Goal: Check status: Check status

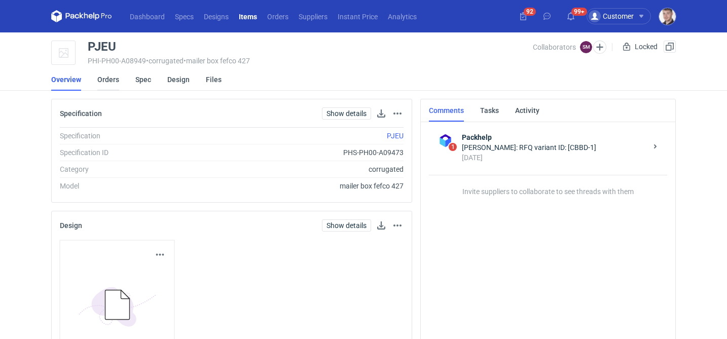
click at [113, 74] on link "Orders" at bounding box center [108, 79] width 22 height 22
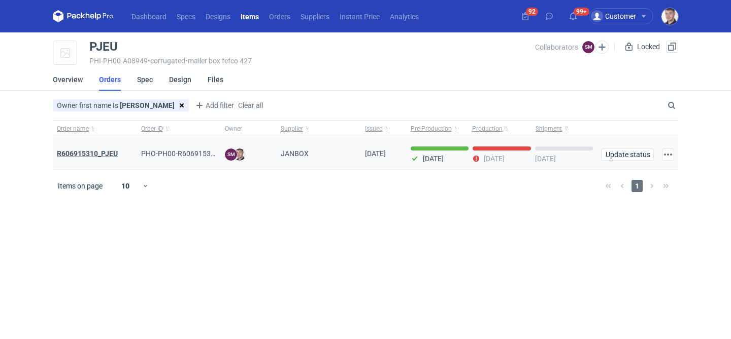
click at [97, 151] on strong "R606915310_PJEU" at bounding box center [87, 154] width 61 height 8
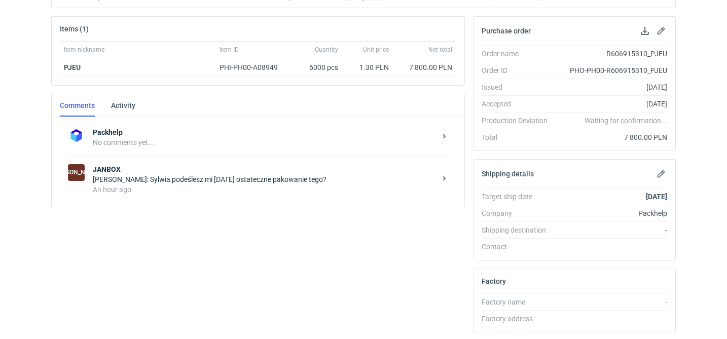
click at [208, 177] on div "[PERSON_NAME]: Sylwia podeślesz mi [DATE] ostateczne pakowanie tego?" at bounding box center [264, 180] width 343 height 10
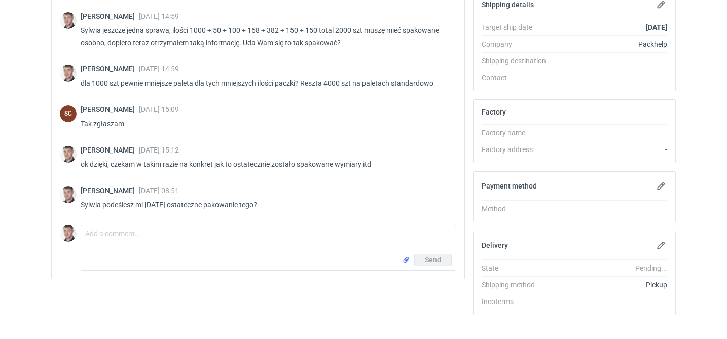
scroll to position [308, 0]
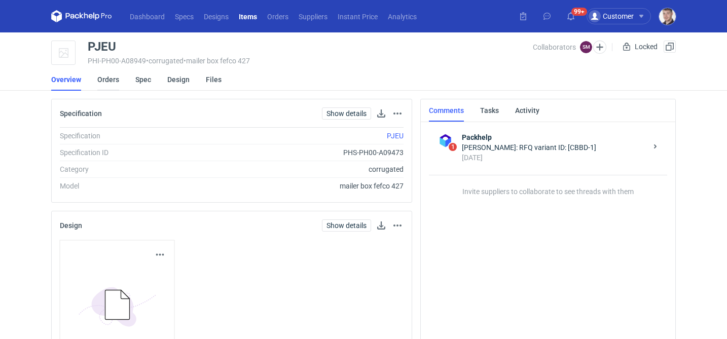
click at [107, 80] on link "Orders" at bounding box center [108, 79] width 22 height 22
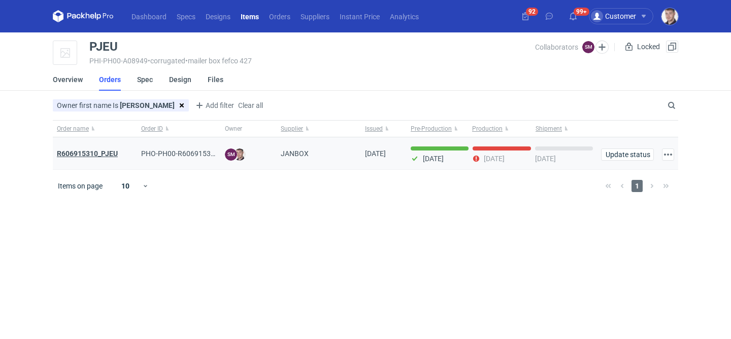
click at [99, 154] on strong "R606915310_PJEU" at bounding box center [87, 154] width 61 height 8
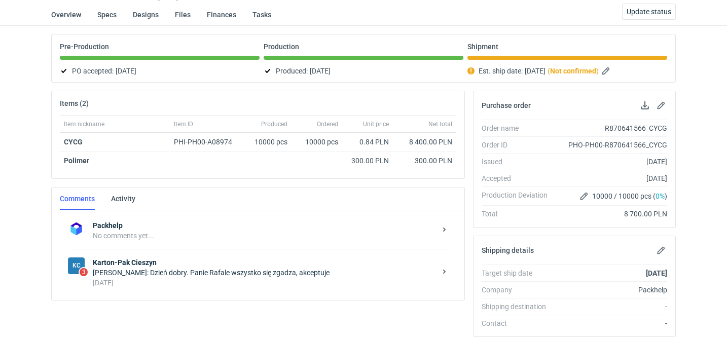
scroll to position [144, 0]
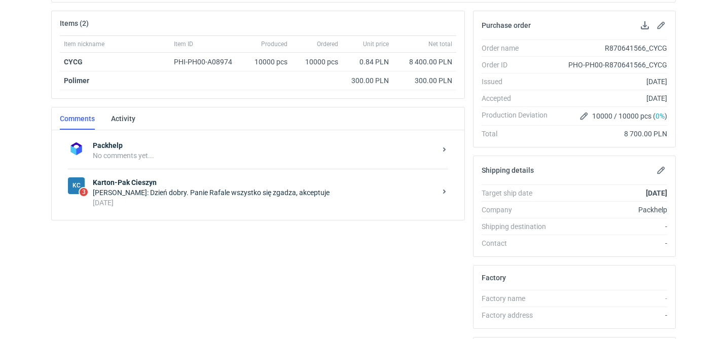
click at [243, 204] on div "19 days ago" at bounding box center [264, 203] width 343 height 10
